Goal: Task Accomplishment & Management: Manage account settings

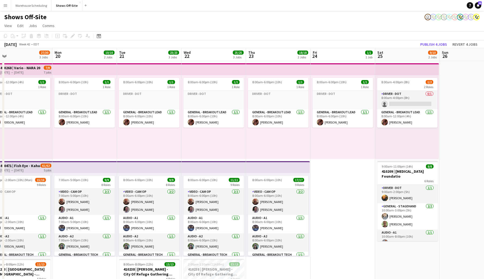
scroll to position [0, 207]
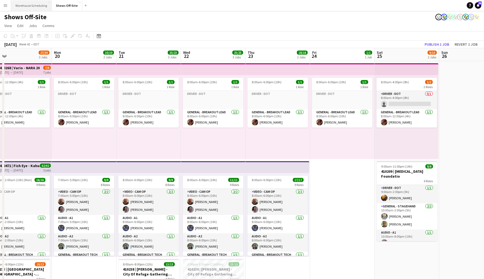
click at [35, 4] on button "Warehouse Scheduling Close" at bounding box center [31, 5] width 41 height 11
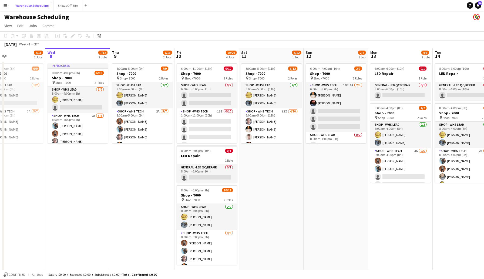
scroll to position [0, 150]
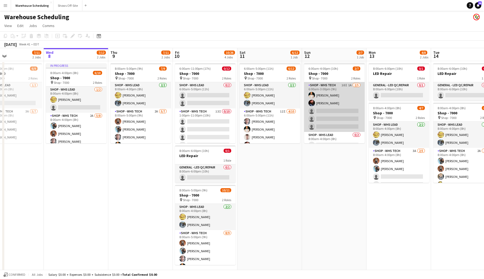
click at [331, 110] on app-card-role "Shop - WHS Tech 10I 1A [DATE] 6:00am-3:00pm (9h) [PERSON_NAME] [PERSON_NAME] si…" at bounding box center [334, 107] width 61 height 50
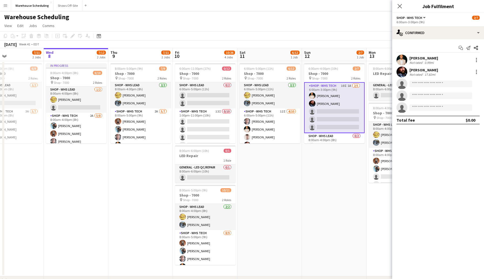
click at [420, 26] on app-options-switcher "Shop - WHS Tech All roles Shop - WHS Tech [DATE] 6:00am-3:00pm (9h)" at bounding box center [439, 19] width 92 height 13
click at [418, 32] on div "single-neutral-actions-check-2 Confirmed" at bounding box center [439, 32] width 92 height 13
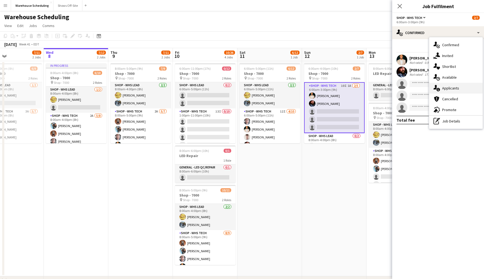
click at [454, 86] on span "Applicants" at bounding box center [451, 88] width 17 height 5
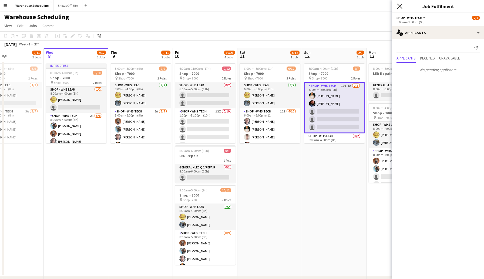
click at [398, 7] on icon at bounding box center [399, 6] width 5 height 5
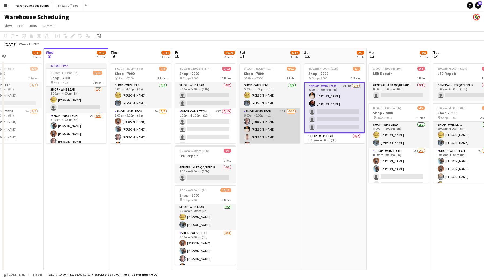
scroll to position [54, 0]
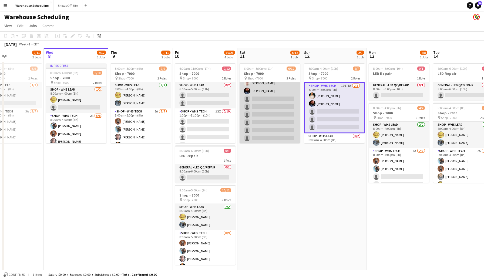
click at [262, 96] on app-card-role "Shop - WHS Tech 12I [DATE] 6:00am-5:00pm (11h) [PERSON_NAME] [PERSON_NAME] [PER…" at bounding box center [270, 98] width 61 height 89
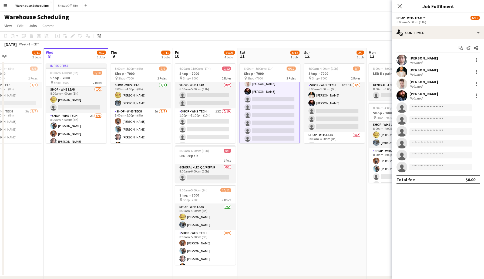
scroll to position [55, 0]
click at [442, 28] on div "single-neutral-actions-check-2 Confirmed" at bounding box center [439, 32] width 92 height 13
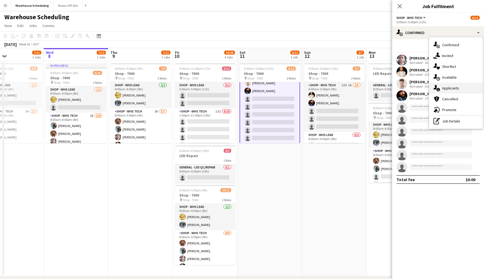
click at [450, 89] on span "Applicants" at bounding box center [451, 88] width 17 height 5
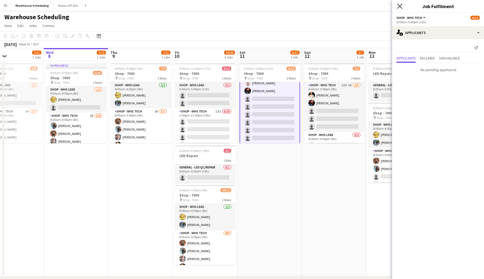
click at [399, 5] on icon at bounding box center [399, 6] width 5 height 5
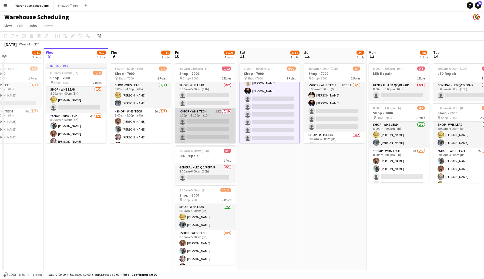
click at [199, 124] on app-card-role "Shop - WHS Tech 13I 0/10 1:00pm-11:00pm (10h) single-neutral-actions single-neu…" at bounding box center [205, 152] width 61 height 89
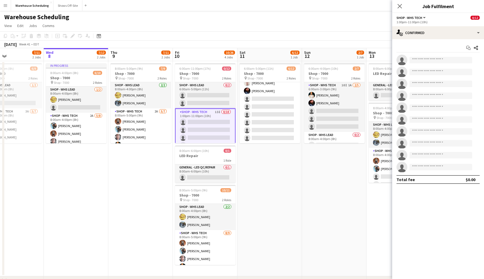
scroll to position [54, 0]
click at [427, 34] on div "single-neutral-actions-check-2 Confirmed" at bounding box center [439, 32] width 92 height 13
click at [451, 87] on span "Applicants" at bounding box center [451, 88] width 17 height 5
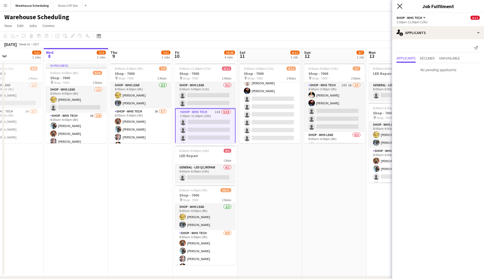
click at [399, 5] on icon "Close pop-in" at bounding box center [399, 6] width 5 height 5
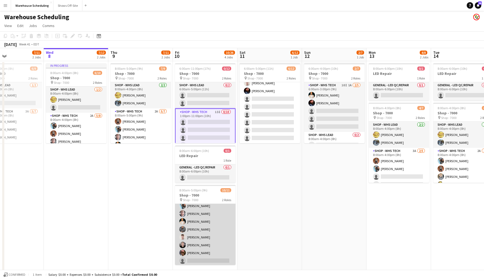
scroll to position [46, 0]
click at [199, 258] on app-card-role "Shop - WHS Tech [DATE] 8:00am-5:00pm (9h) [PERSON_NAME] [PERSON_NAME] [PERSON_N…" at bounding box center [205, 224] width 61 height 81
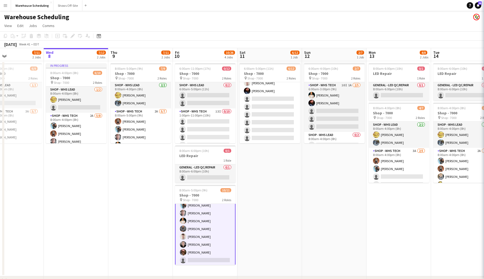
scroll to position [47, 0]
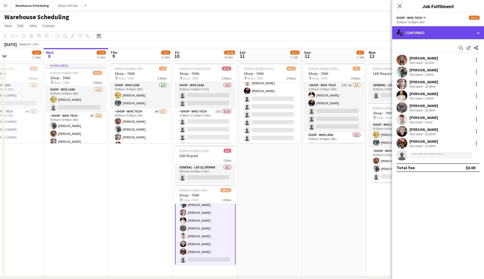
click at [422, 32] on div "single-neutral-actions-check-2 Confirmed" at bounding box center [439, 32] width 92 height 13
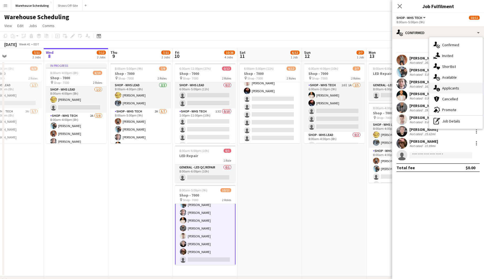
click at [456, 84] on div "single-neutral-actions-information Applicants" at bounding box center [457, 88] width 54 height 11
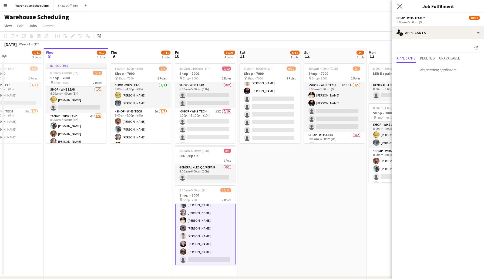
click at [401, 3] on app-icon "Close pop-in" at bounding box center [400, 6] width 8 height 8
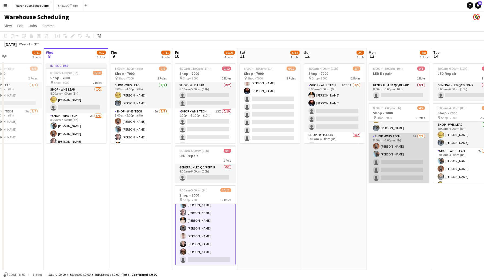
scroll to position [15, 0]
click at [394, 158] on app-card-role "Shop - WHS Tech 3A [DATE] 8:00am-4:00pm (8h) [PERSON_NAME] [PERSON_NAME] single…" at bounding box center [399, 158] width 61 height 50
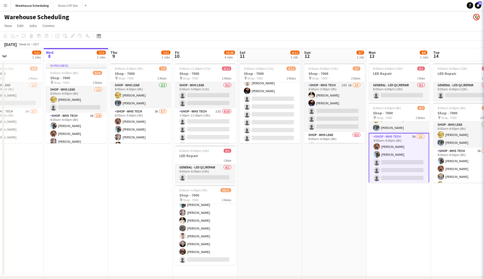
scroll to position [46, 0]
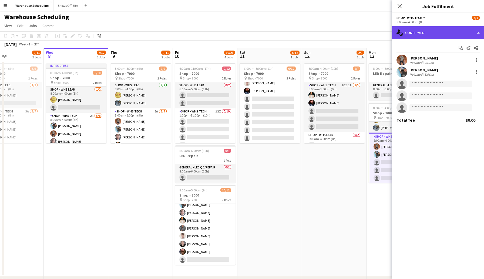
click at [423, 30] on div "single-neutral-actions-check-2 Confirmed" at bounding box center [439, 32] width 92 height 13
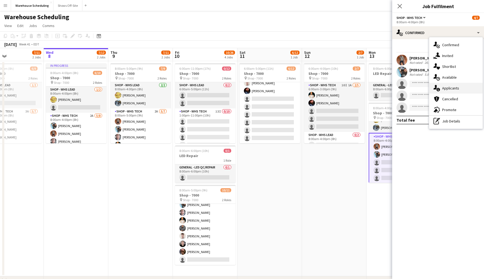
click at [458, 87] on span "Applicants" at bounding box center [451, 88] width 17 height 5
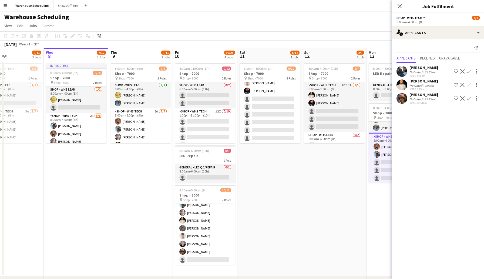
click at [470, 84] on app-icon "Confirm" at bounding box center [469, 85] width 4 height 4
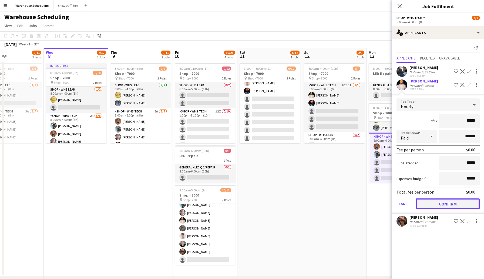
click at [447, 200] on button "Confirm" at bounding box center [448, 203] width 64 height 11
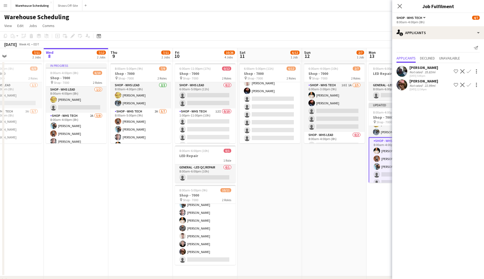
click at [469, 70] on app-icon "Confirm" at bounding box center [469, 71] width 4 height 4
click at [470, 72] on app-icon "Confirm" at bounding box center [469, 71] width 4 height 4
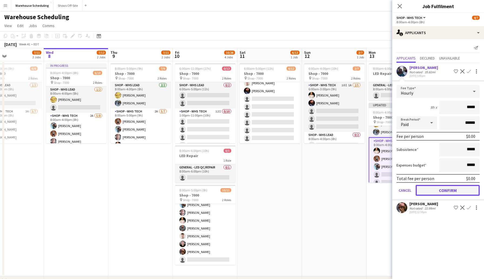
click at [451, 186] on button "Confirm" at bounding box center [448, 190] width 64 height 11
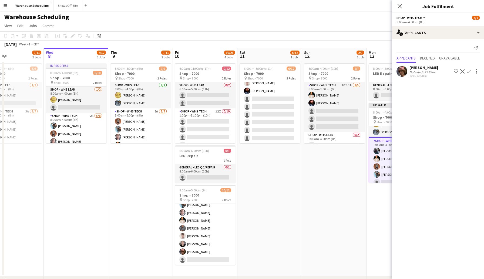
click at [471, 71] on app-icon "Confirm" at bounding box center [469, 71] width 4 height 4
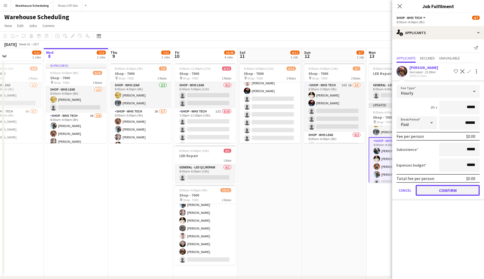
click at [447, 191] on button "Confirm" at bounding box center [448, 190] width 64 height 11
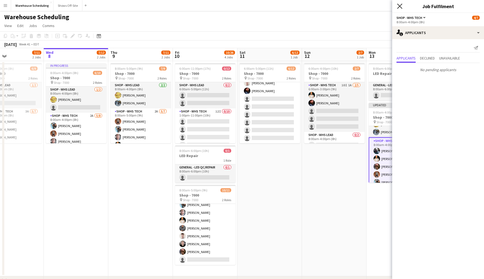
click at [399, 5] on icon at bounding box center [399, 6] width 5 height 5
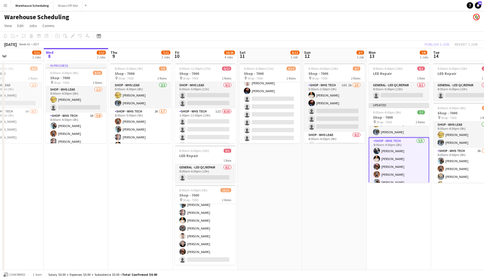
scroll to position [20, 0]
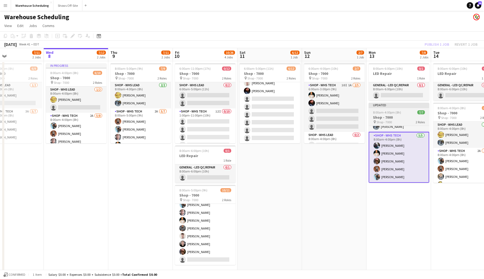
click at [398, 111] on span "8:00am-4:00pm (8h)" at bounding box center [387, 112] width 28 height 4
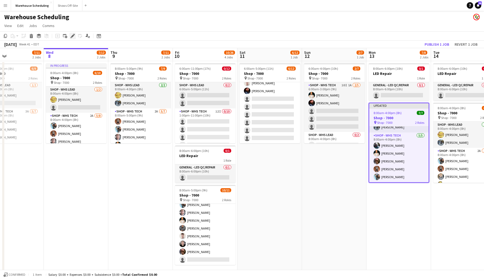
click at [73, 36] on icon at bounding box center [72, 36] width 3 height 3
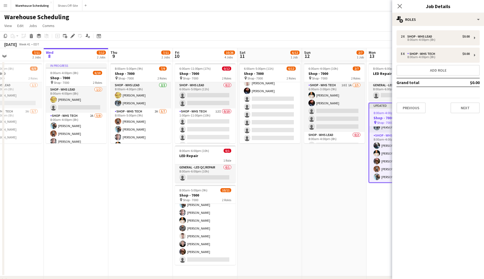
click at [404, 5] on div "Close pop-in" at bounding box center [400, 6] width 15 height 12
click at [390, 5] on app-navbar "Menu Boards Boards Boards All jobs Status Workforce Workforce My Workforce Recr…" at bounding box center [242, 5] width 484 height 11
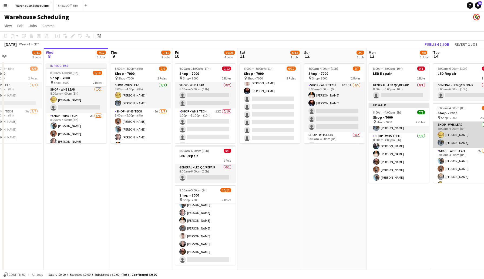
scroll to position [15, 0]
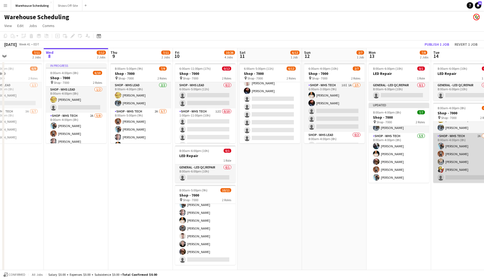
click at [457, 179] on app-card-role "Shop - WHS Tech 2A [DATE] 8:00am-4:00pm (8h) [PERSON_NAME] [PERSON_NAME] [PERSO…" at bounding box center [464, 158] width 61 height 50
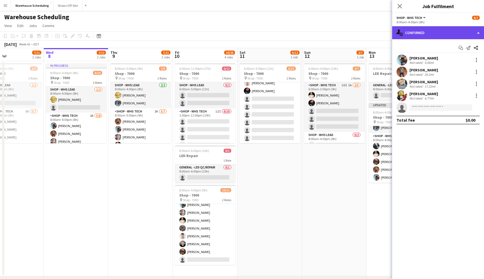
click at [425, 31] on div "single-neutral-actions-check-2 Confirmed" at bounding box center [439, 32] width 92 height 13
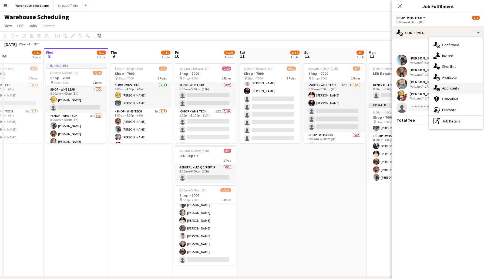
click at [454, 89] on span "Applicants" at bounding box center [451, 88] width 17 height 5
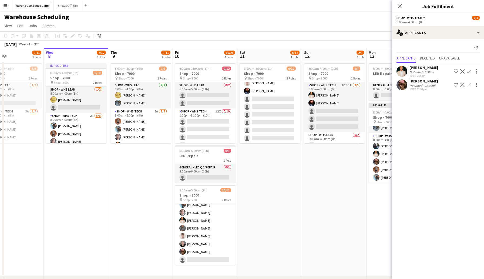
click at [470, 71] on app-icon "Confirm" at bounding box center [469, 71] width 4 height 4
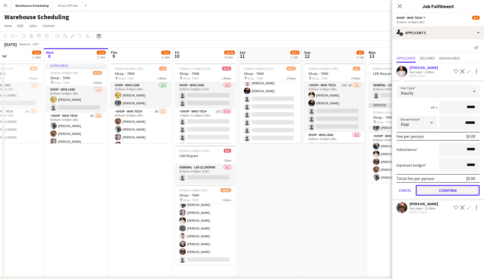
click at [450, 189] on button "Confirm" at bounding box center [448, 190] width 64 height 11
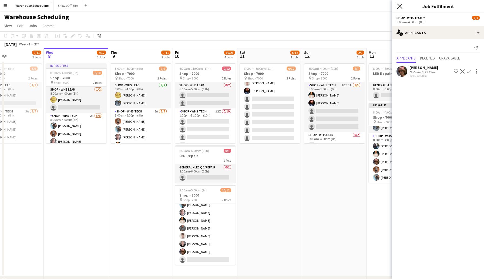
click at [401, 5] on icon at bounding box center [399, 6] width 5 height 5
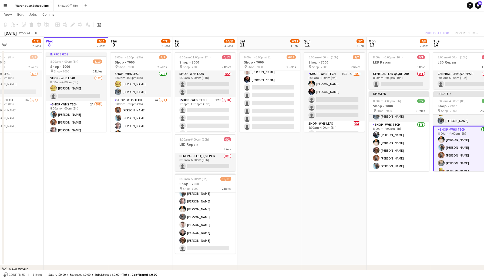
scroll to position [0, 0]
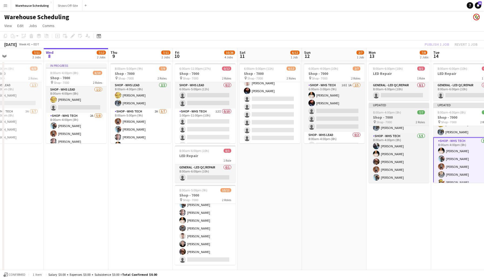
click at [399, 117] on h3 "Shop - 7000" at bounding box center [399, 117] width 61 height 5
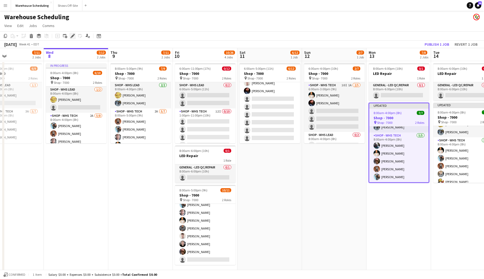
click at [75, 35] on div "Edit" at bounding box center [72, 36] width 6 height 6
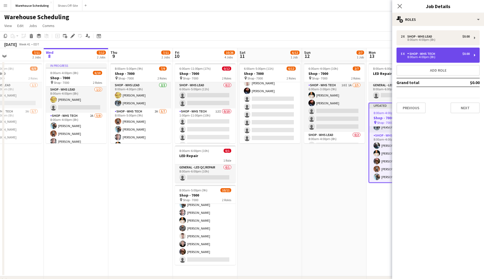
click at [449, 53] on div "5 x Shop - WHS Tech $0.00" at bounding box center [435, 54] width 69 height 4
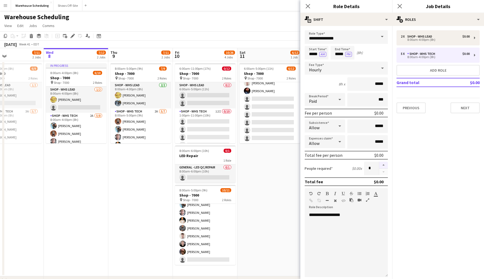
click at [384, 165] on button "button" at bounding box center [384, 165] width 9 height 7
type input "*"
click at [465, 108] on button "Next" at bounding box center [465, 107] width 29 height 11
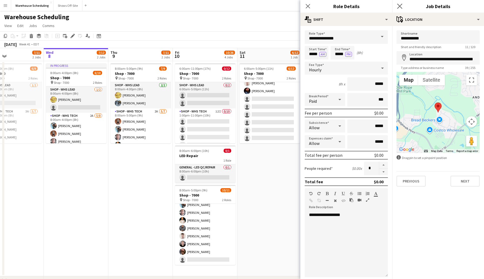
click at [403, 7] on app-icon "Close pop-in" at bounding box center [400, 6] width 8 height 8
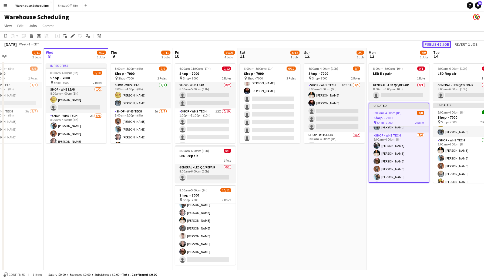
click at [440, 43] on button "Publish 1 job" at bounding box center [437, 44] width 29 height 7
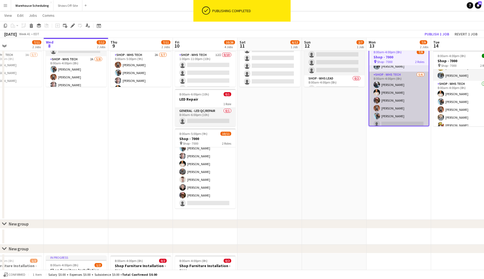
scroll to position [24, 0]
click at [391, 119] on app-card-role "Shop - WHS Tech [DATE] 8:00am-4:00pm (8h) [PERSON_NAME] [PERSON_NAME] [PERSON_N…" at bounding box center [399, 97] width 59 height 58
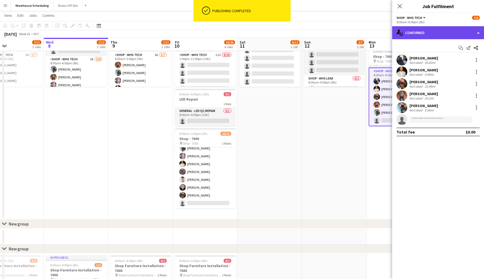
click at [428, 34] on div "single-neutral-actions-check-2 Confirmed" at bounding box center [439, 32] width 92 height 13
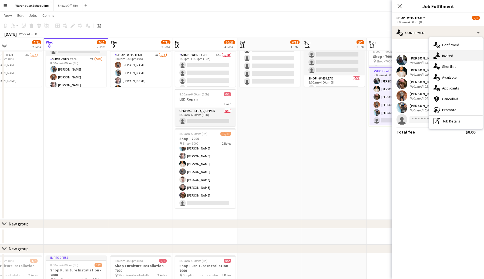
click at [449, 56] on span "Invited" at bounding box center [448, 55] width 11 height 5
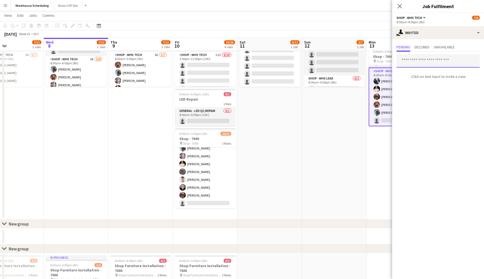
click at [423, 60] on input "text" at bounding box center [438, 61] width 83 height 14
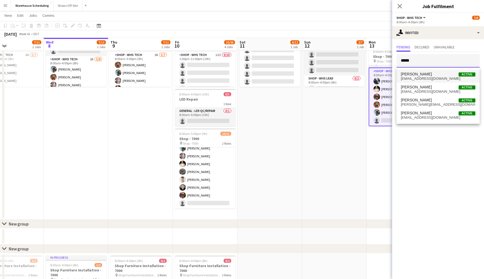
type input "*****"
click at [424, 71] on mat-option "[PERSON_NAME] Active [EMAIL_ADDRESS][DOMAIN_NAME]" at bounding box center [438, 76] width 83 height 13
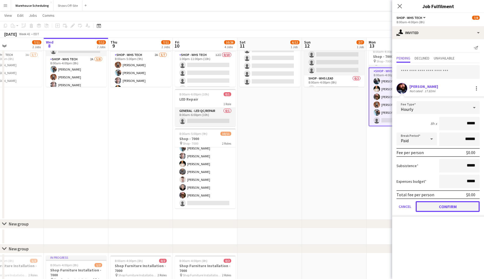
click at [450, 208] on button "Confirm" at bounding box center [448, 206] width 64 height 11
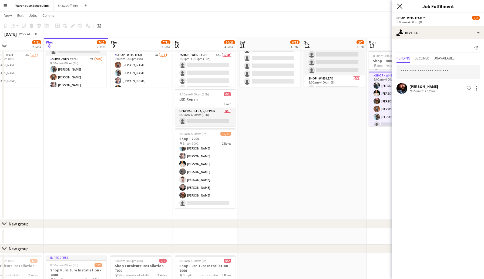
click at [401, 5] on icon "Close pop-in" at bounding box center [399, 6] width 5 height 5
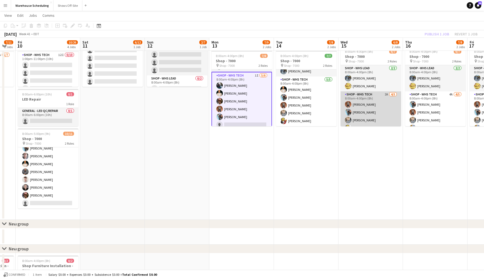
scroll to position [15, 0]
click at [366, 121] on app-card-role "Shop - WHS Tech 2A [DATE] 8:00am-4:00pm (8h) [PERSON_NAME] [PERSON_NAME] [PERSO…" at bounding box center [371, 102] width 61 height 50
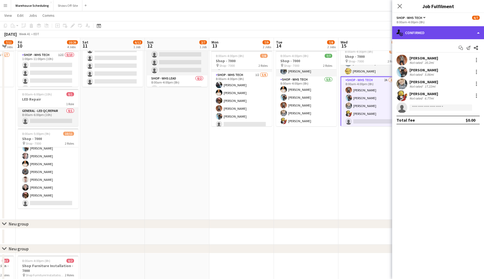
click at [428, 27] on div "single-neutral-actions-check-2 Confirmed" at bounding box center [439, 32] width 92 height 13
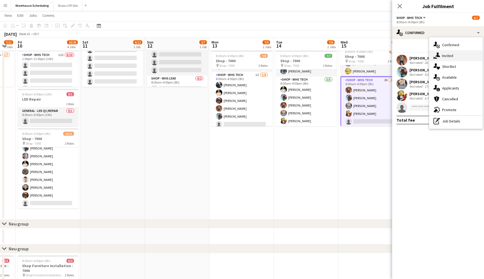
click at [450, 54] on span "Invited" at bounding box center [448, 55] width 11 height 5
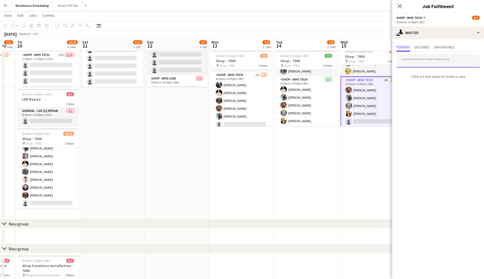
click at [418, 61] on input "text" at bounding box center [438, 61] width 83 height 14
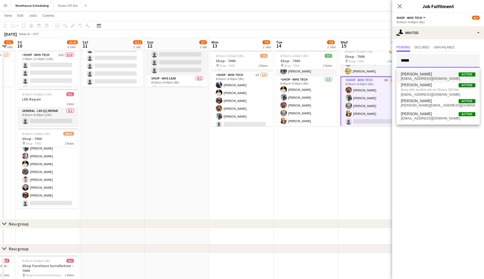
type input "*****"
click at [425, 78] on span "[EMAIL_ADDRESS][DOMAIN_NAME]" at bounding box center [438, 79] width 75 height 4
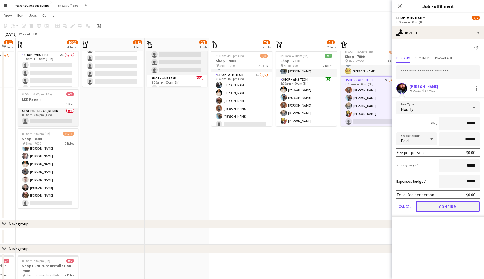
click at [444, 208] on button "Confirm" at bounding box center [448, 206] width 64 height 11
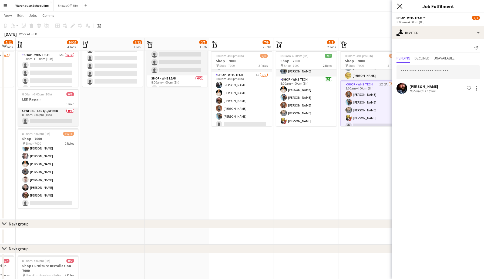
click at [400, 4] on icon "Close pop-in" at bounding box center [399, 6] width 5 height 5
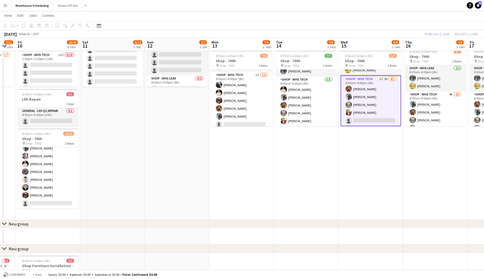
click at [366, 121] on app-card-role "Shop - WHS Tech 1I 2A [DATE] 8:00am-4:00pm (8h) [PERSON_NAME] [PERSON_NAME] [PE…" at bounding box center [371, 100] width 61 height 51
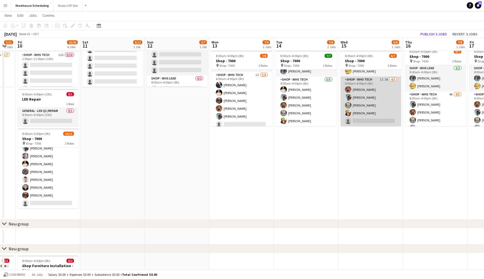
click at [381, 116] on app-card-role "Shop - WHS Tech 1I 2A [DATE] 8:00am-4:00pm (8h) [PERSON_NAME] [PERSON_NAME] [PE…" at bounding box center [371, 102] width 61 height 50
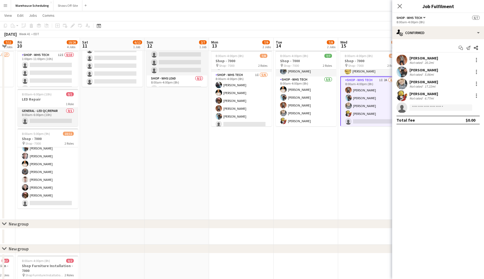
scroll to position [20, 0]
click at [444, 35] on div "single-neutral-actions-check-2 Confirmed" at bounding box center [439, 32] width 92 height 13
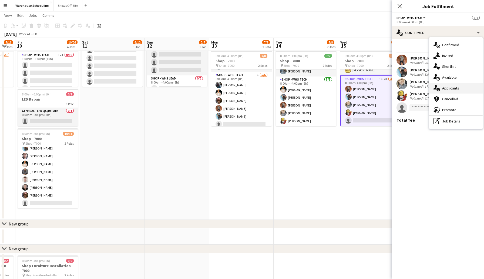
click at [455, 88] on span "Applicants" at bounding box center [451, 88] width 17 height 5
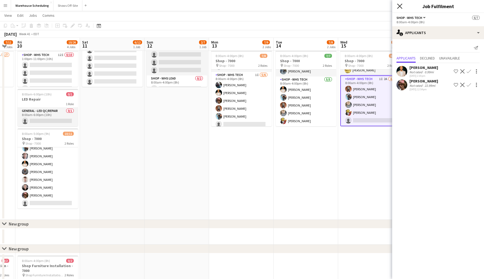
click at [398, 8] on icon at bounding box center [399, 6] width 5 height 5
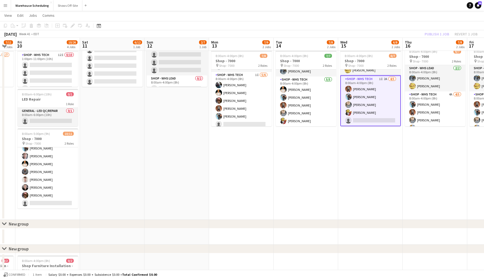
click at [411, 25] on app-toolbar "Copy Paste Paste Command V Paste with crew Command Shift V Paste linked Job [GE…" at bounding box center [242, 25] width 484 height 9
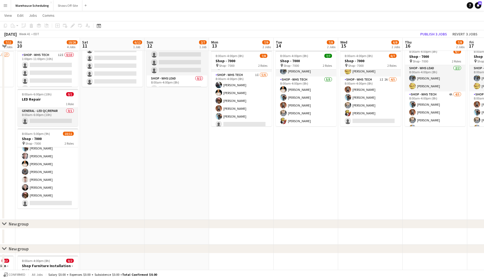
scroll to position [19, 0]
click at [435, 33] on button "Publish 3 jobs" at bounding box center [433, 34] width 31 height 7
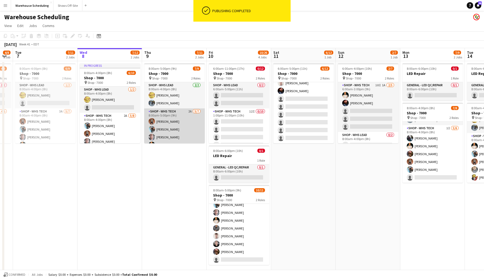
scroll to position [31, 0]
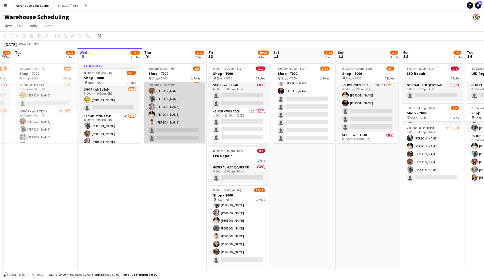
click at [165, 126] on app-card-role "Shop - WHS Tech 2A [DATE] 8:00am-5:00pm (9h) [PERSON_NAME] [PERSON_NAME] [PERSO…" at bounding box center [174, 110] width 61 height 65
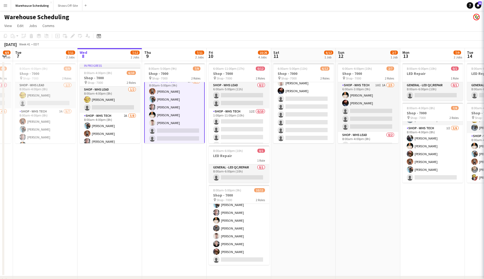
scroll to position [31, 0]
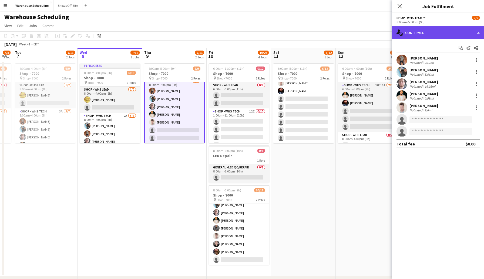
click at [422, 31] on div "single-neutral-actions-check-2 Confirmed" at bounding box center [439, 32] width 92 height 13
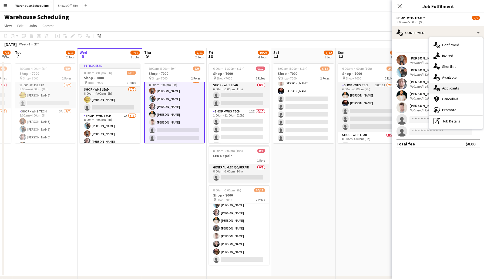
click at [450, 88] on span "Applicants" at bounding box center [451, 88] width 17 height 5
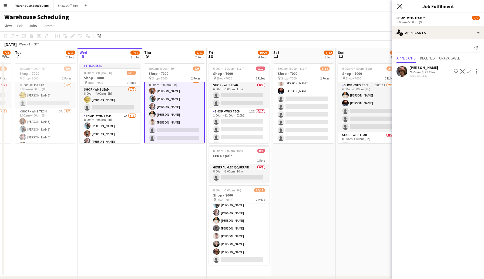
click at [398, 6] on icon "Close pop-in" at bounding box center [399, 6] width 5 height 5
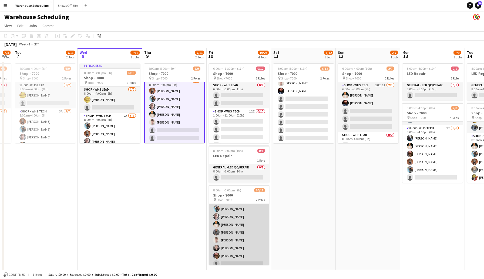
scroll to position [46, 0]
click at [227, 260] on app-card-role "Shop - WHS Tech [DATE] 8:00am-5:00pm (9h) [PERSON_NAME] [PERSON_NAME] [PERSON_N…" at bounding box center [239, 224] width 61 height 81
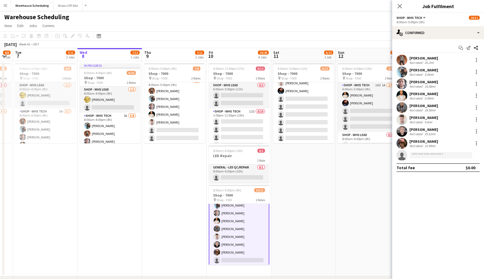
scroll to position [47, 0]
click at [424, 34] on div "single-neutral-actions-check-2 Confirmed" at bounding box center [439, 32] width 92 height 13
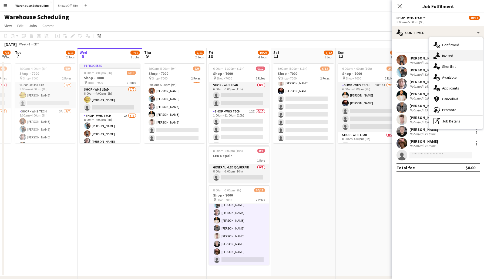
click at [444, 55] on span "Invited" at bounding box center [448, 55] width 11 height 5
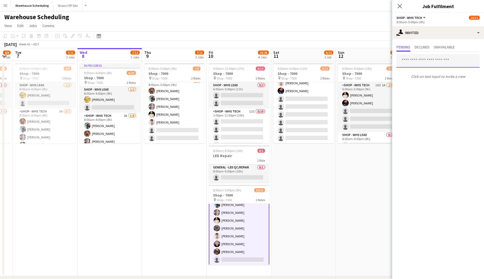
click at [431, 63] on input "text" at bounding box center [438, 61] width 83 height 14
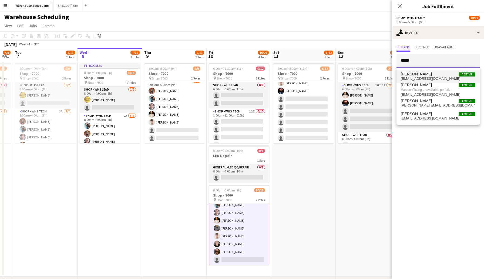
type input "*****"
click at [426, 75] on span "[PERSON_NAME] Active" at bounding box center [438, 74] width 75 height 5
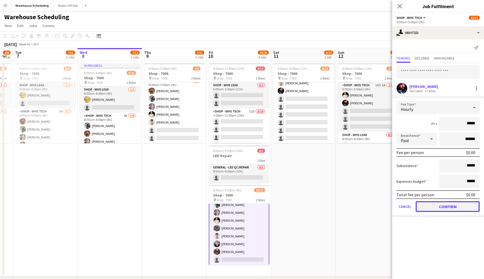
click at [456, 205] on button "Confirm" at bounding box center [448, 206] width 64 height 11
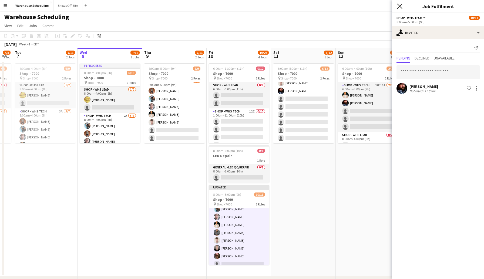
click at [400, 6] on icon at bounding box center [399, 6] width 5 height 5
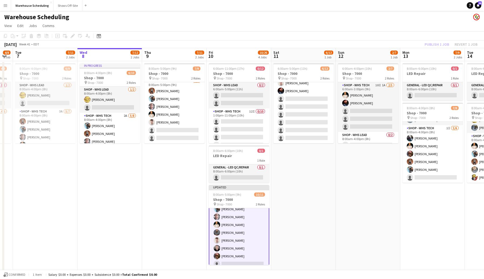
click at [401, 38] on app-toolbar "Copy Paste Paste Command V Paste with crew Command Shift V Paste linked Job [GE…" at bounding box center [242, 35] width 484 height 9
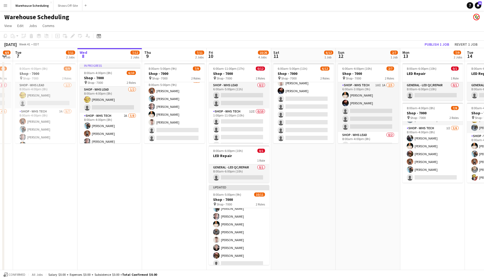
scroll to position [46, 0]
click at [432, 42] on button "Publish 1 job" at bounding box center [437, 44] width 29 height 7
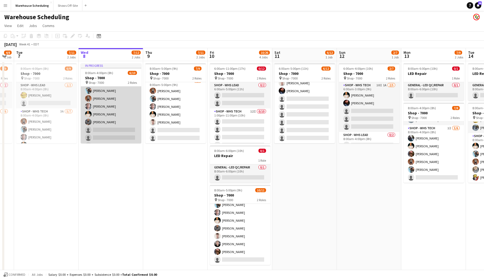
scroll to position [38, 0]
